Goal: Task Accomplishment & Management: Use online tool/utility

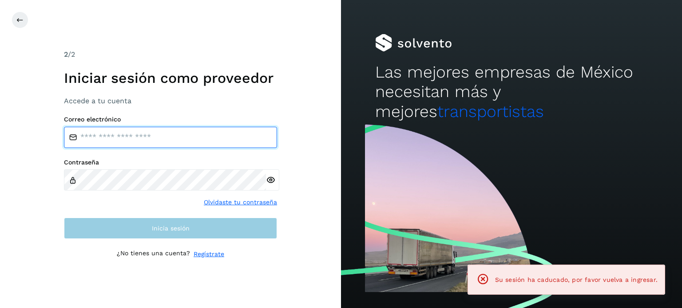
type input "**********"
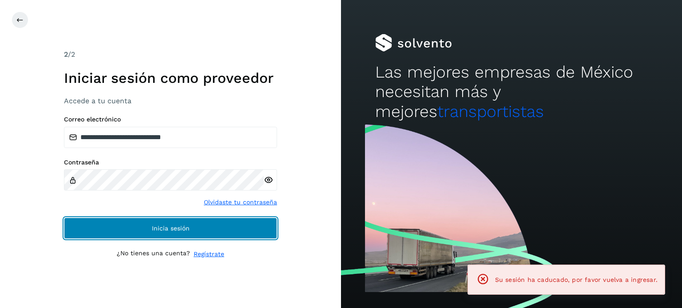
click at [208, 226] on button "Inicia sesión" at bounding box center [170, 228] width 213 height 21
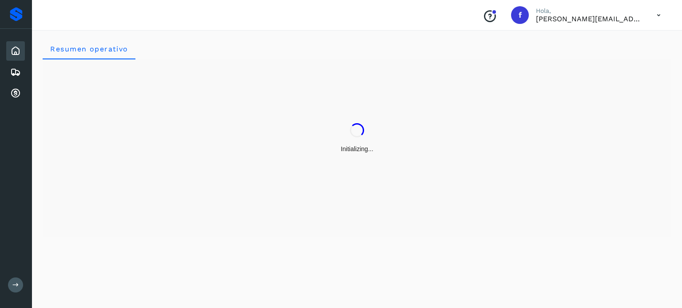
click at [208, 225] on div "Initializing..." at bounding box center [357, 148] width 628 height 178
click at [12, 74] on icon at bounding box center [15, 72] width 11 height 11
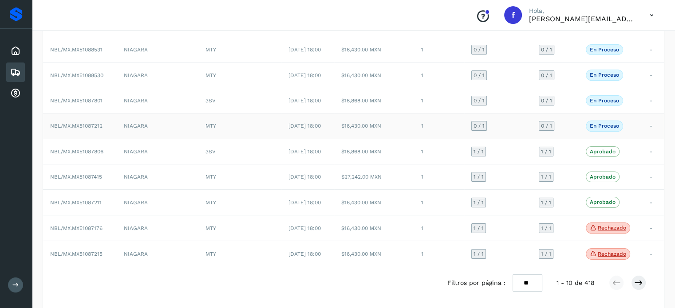
scroll to position [116, 0]
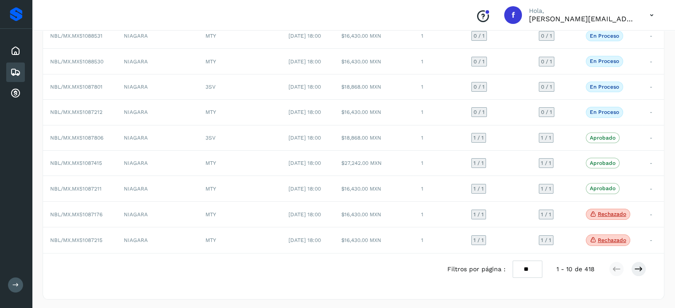
click at [533, 270] on select "** ** **" at bounding box center [528, 269] width 30 height 17
select select "**"
click at [513, 261] on select "** ** **" at bounding box center [528, 269] width 30 height 17
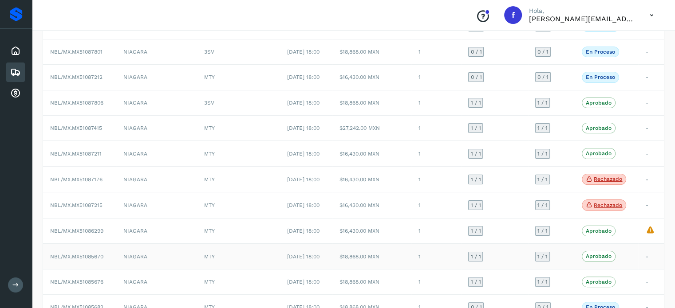
scroll to position [205, 0]
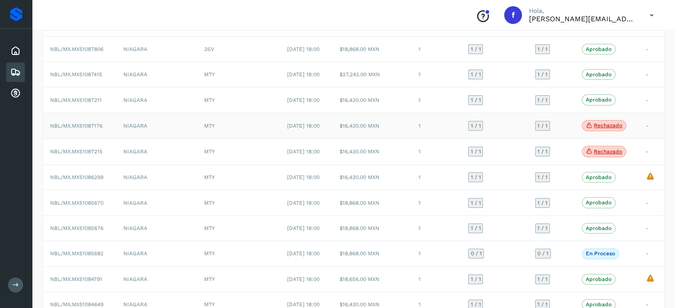
click at [609, 124] on p "Rechazado" at bounding box center [608, 125] width 28 height 6
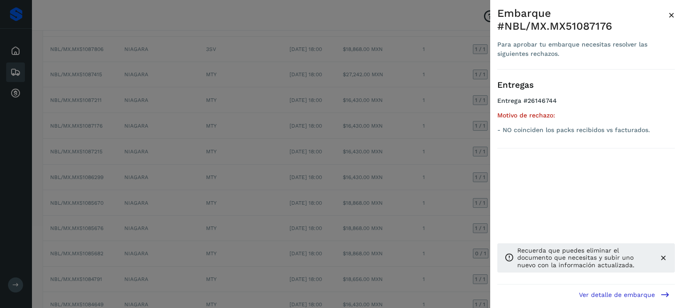
drag, startPoint x: 441, startPoint y: 23, endPoint x: 468, endPoint y: 49, distance: 38.0
click at [440, 23] on div at bounding box center [341, 154] width 682 height 308
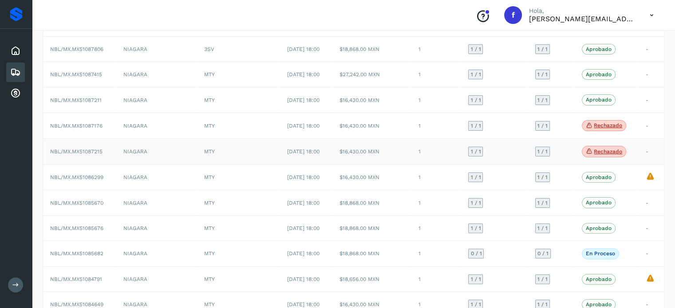
click at [600, 149] on p "Rechazado" at bounding box center [608, 152] width 28 height 6
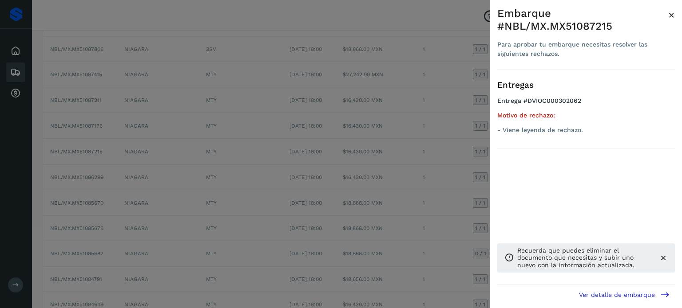
click at [454, 11] on div at bounding box center [341, 154] width 682 height 308
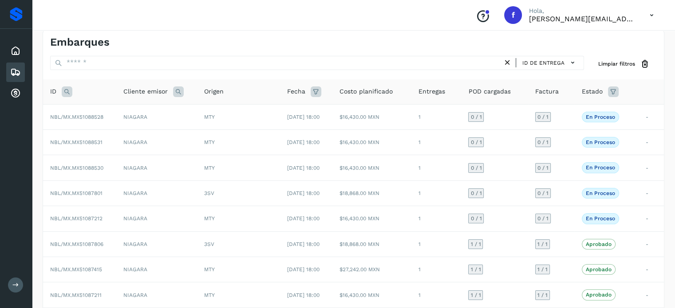
scroll to position [0, 0]
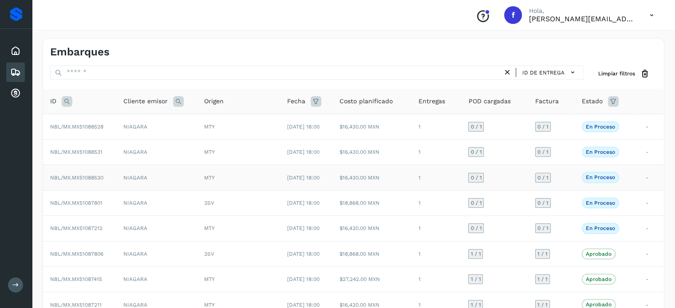
click at [71, 169] on td "NBL/MX.MX51088530" at bounding box center [79, 177] width 73 height 25
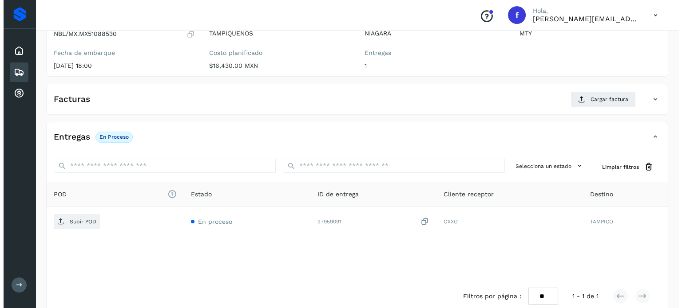
scroll to position [113, 0]
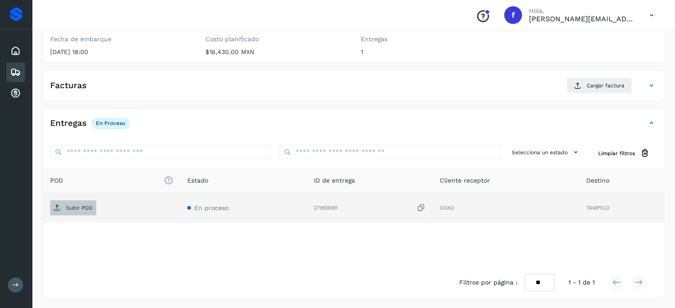
click at [85, 206] on p "Subir POD" at bounding box center [79, 208] width 27 height 6
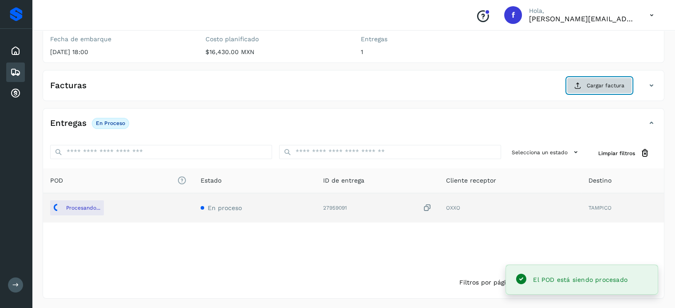
click at [577, 86] on icon at bounding box center [577, 85] width 7 height 7
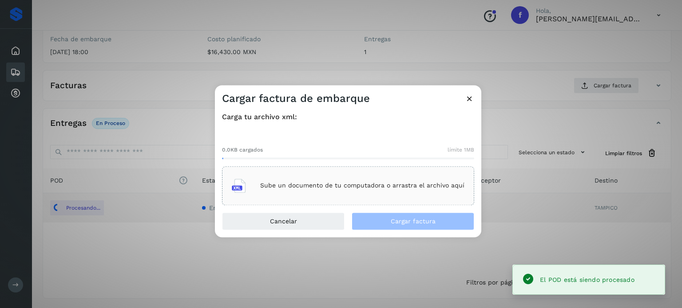
click at [292, 182] on div "Sube un documento de tu computadora o arrastra el archivo aquí" at bounding box center [348, 186] width 233 height 24
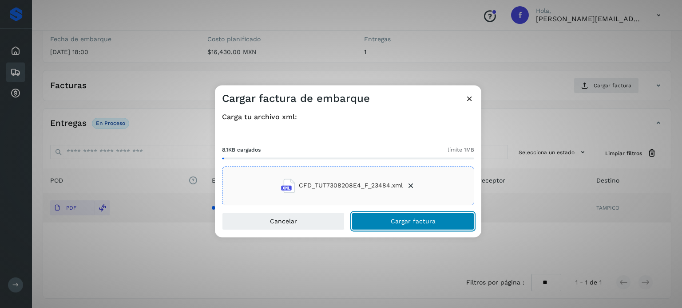
click at [395, 221] on span "Cargar factura" at bounding box center [413, 221] width 45 height 6
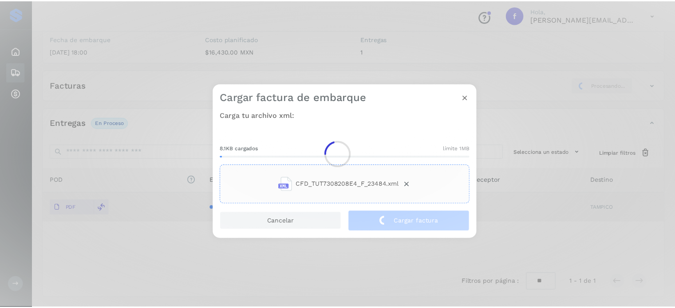
scroll to position [112, 0]
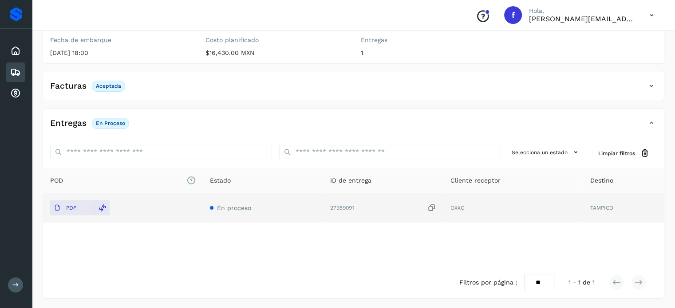
click at [9, 76] on div "Embarques" at bounding box center [15, 73] width 19 height 20
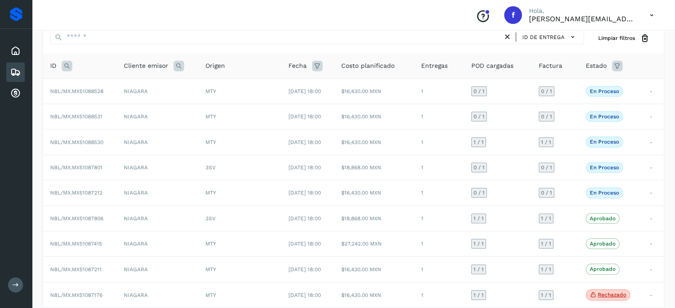
scroll to position [112, 0]
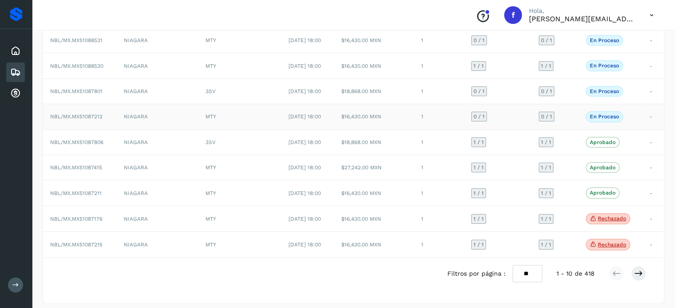
click at [77, 114] on span "NBL/MX.MX51087212" at bounding box center [76, 117] width 52 height 6
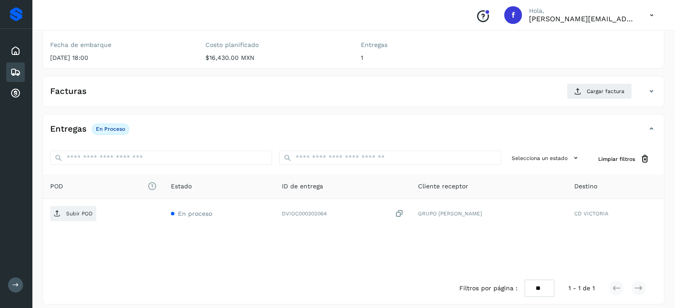
scroll to position [112, 0]
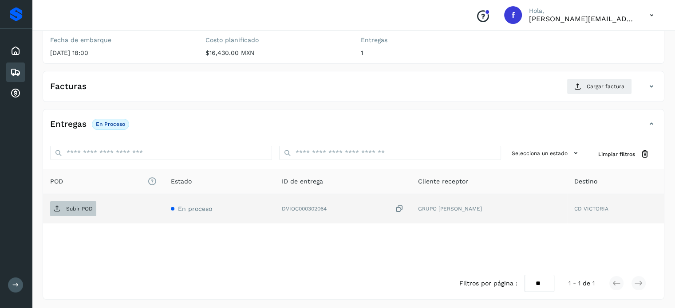
click at [74, 208] on p "Subir POD" at bounding box center [79, 209] width 27 height 6
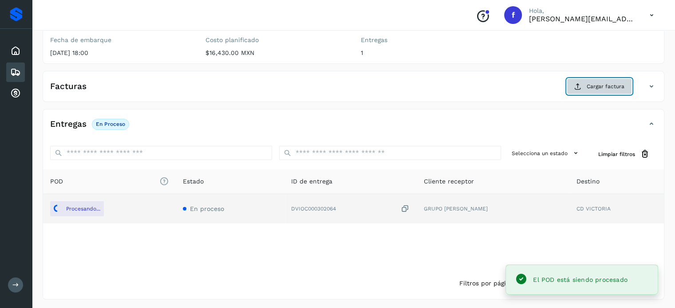
click at [604, 89] on span "Cargar factura" at bounding box center [606, 87] width 38 height 8
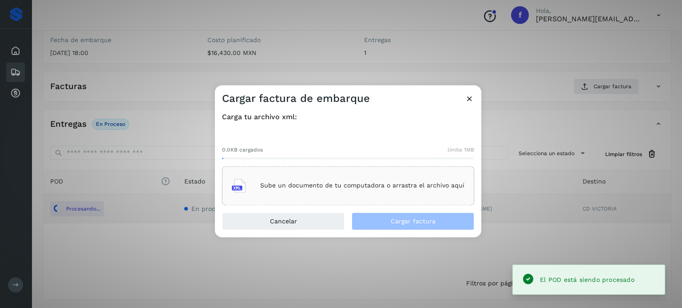
click at [311, 177] on div "Sube un documento de tu computadora o arrastra el archivo aquí" at bounding box center [348, 186] width 233 height 24
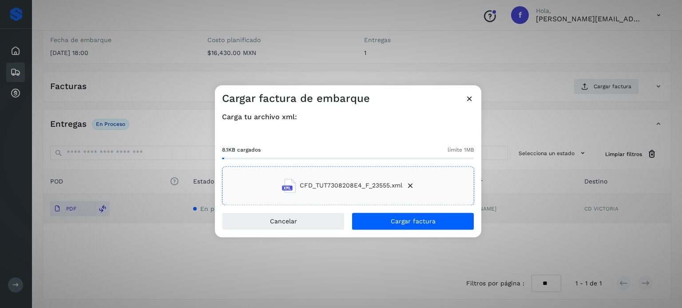
click at [209, 69] on div "Cargar factura de embarque Carga tu archivo xml: 8.1KB cargados límite 1MB CFD_…" at bounding box center [341, 154] width 682 height 308
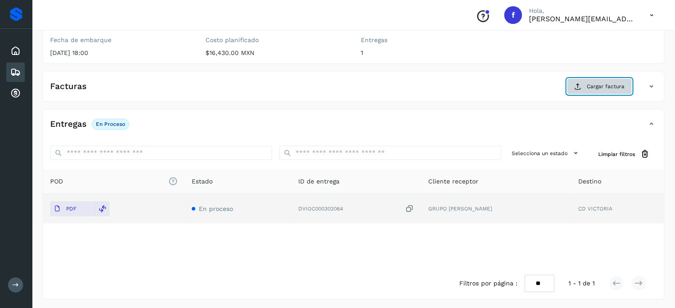
click at [585, 85] on button "Cargar factura" at bounding box center [599, 87] width 65 height 16
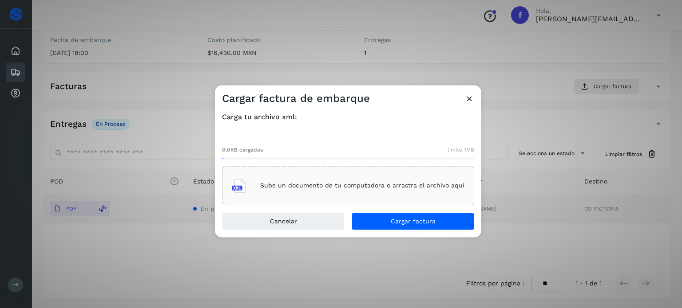
click at [248, 178] on div "Sube un documento de tu computadora o arrastra el archivo aquí" at bounding box center [348, 186] width 233 height 24
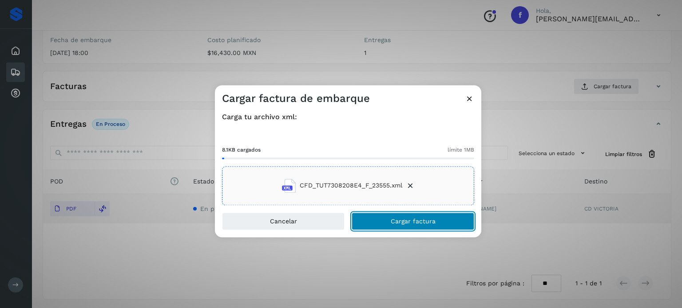
click at [398, 220] on span "Cargar factura" at bounding box center [413, 221] width 45 height 6
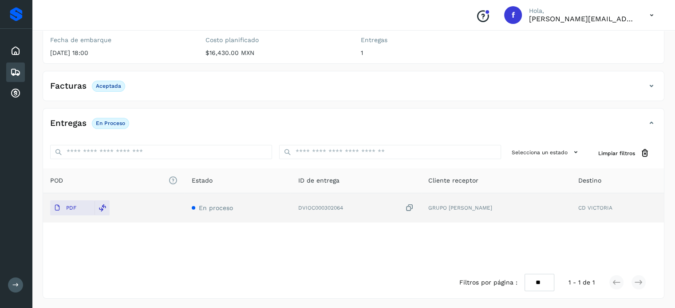
click at [11, 69] on icon at bounding box center [15, 72] width 11 height 11
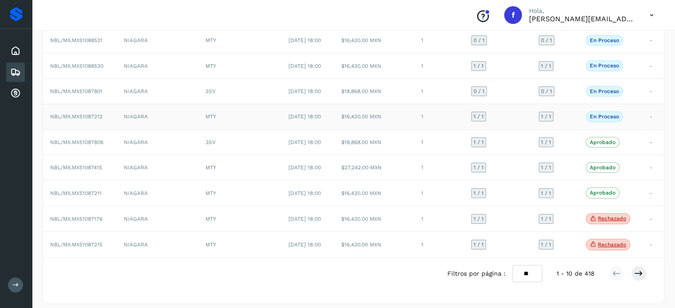
scroll to position [116, 0]
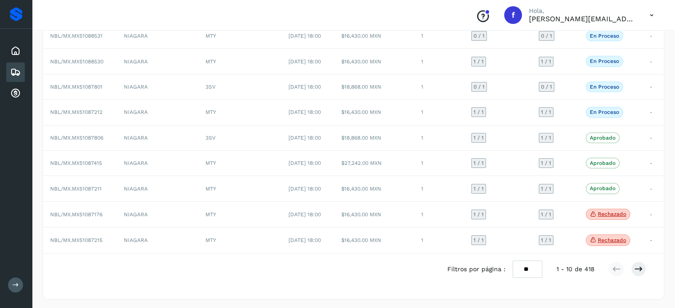
click at [527, 267] on select "** ** **" at bounding box center [528, 269] width 30 height 17
select select "**"
click at [513, 261] on select "** ** **" at bounding box center [528, 269] width 30 height 17
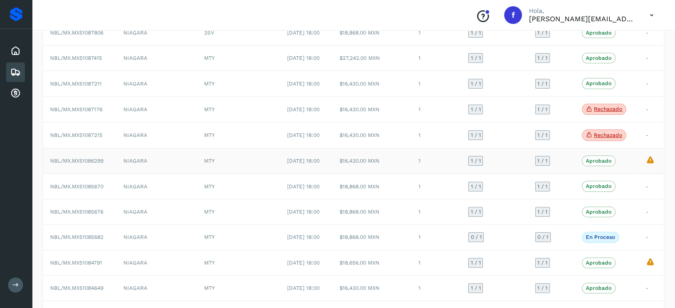
scroll to position [249, 0]
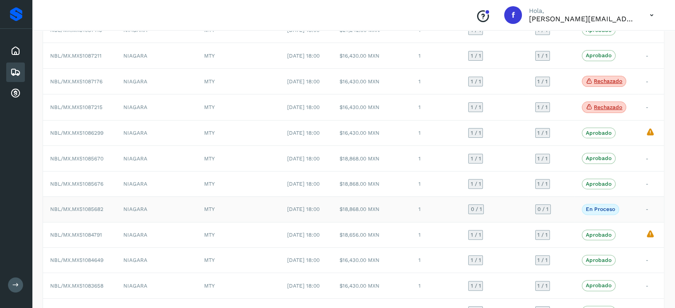
click at [101, 208] on span "NBL/MX.MX51085682" at bounding box center [76, 209] width 53 height 6
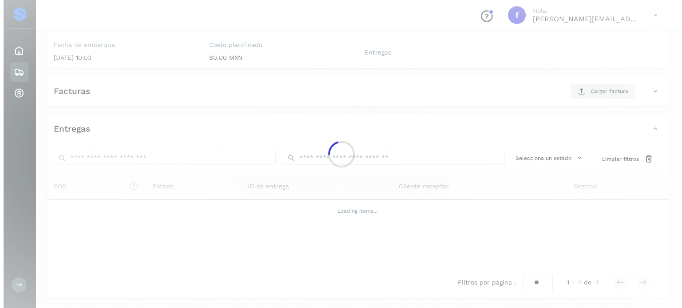
scroll to position [113, 0]
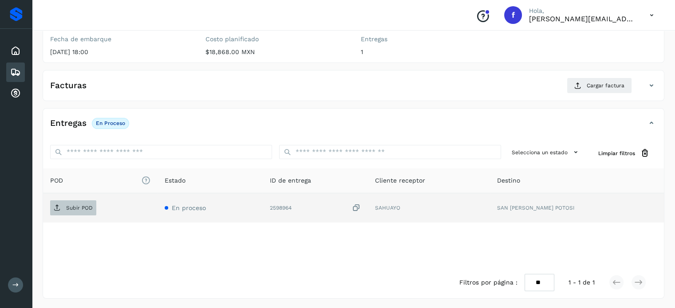
drag, startPoint x: 80, startPoint y: 218, endPoint x: 83, endPoint y: 211, distance: 7.9
click at [82, 214] on td "Subir POD" at bounding box center [100, 208] width 115 height 29
click at [85, 209] on p "Subir POD" at bounding box center [79, 208] width 27 height 6
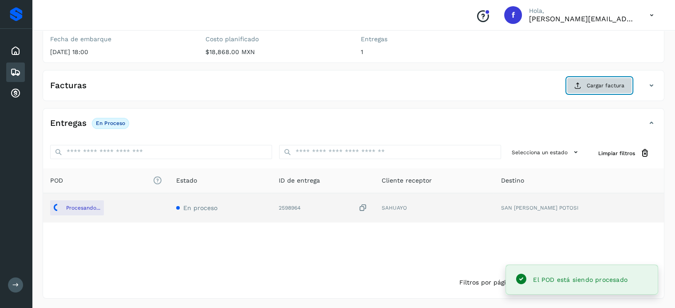
click at [616, 78] on button "Cargar factura" at bounding box center [599, 86] width 65 height 16
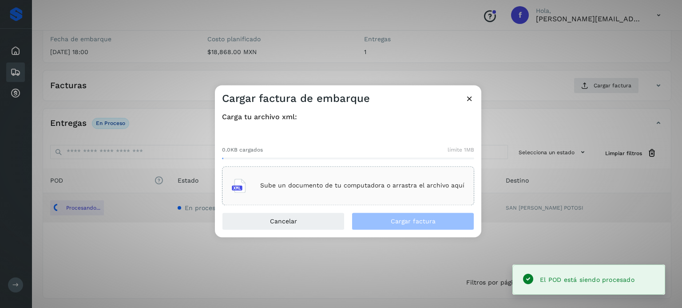
click at [315, 174] on div "Sube un documento de tu computadora o arrastra el archivo aquí" at bounding box center [348, 185] width 252 height 39
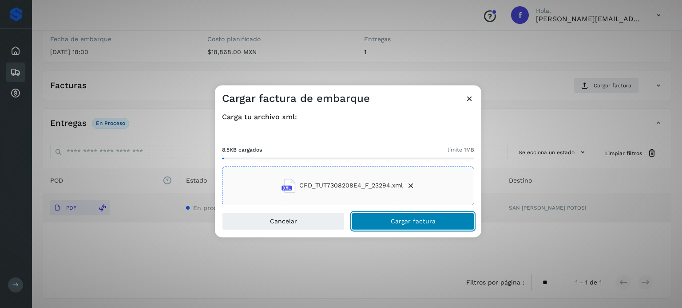
click at [421, 221] on span "Cargar factura" at bounding box center [413, 221] width 45 height 6
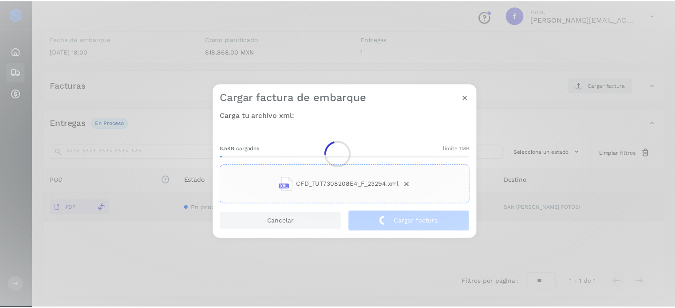
scroll to position [112, 0]
